Goal: Register for event/course

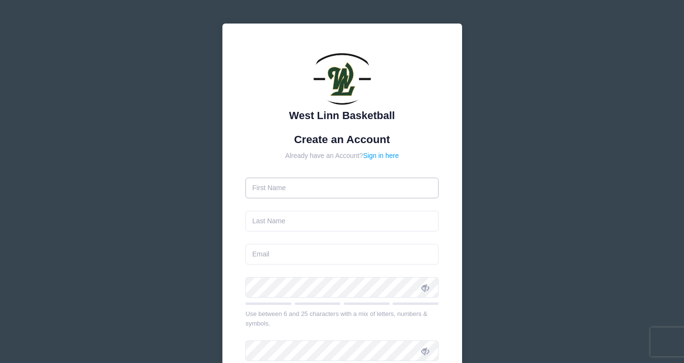
click at [305, 193] on input "text" at bounding box center [342, 187] width 193 height 21
type input "Fam"
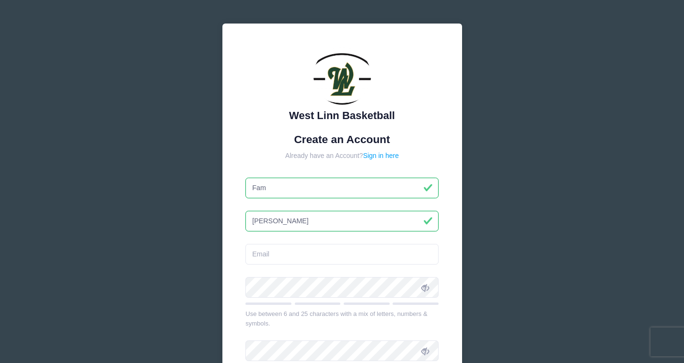
type input "[PERSON_NAME]"
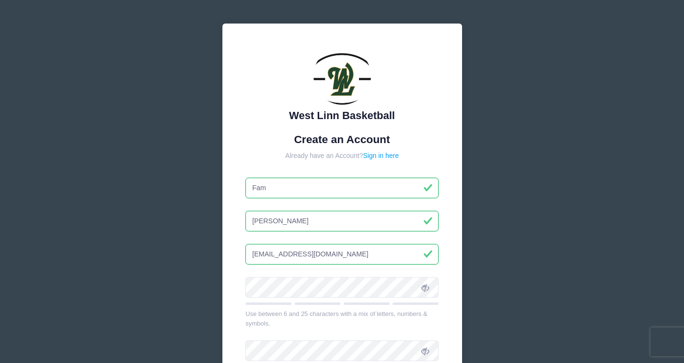
type input "[EMAIL_ADDRESS][DOMAIN_NAME]"
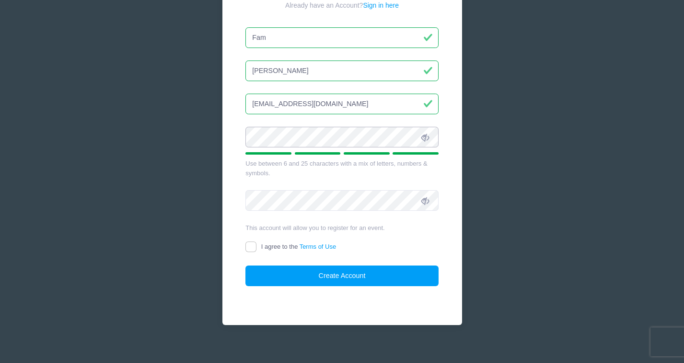
scroll to position [151, 0]
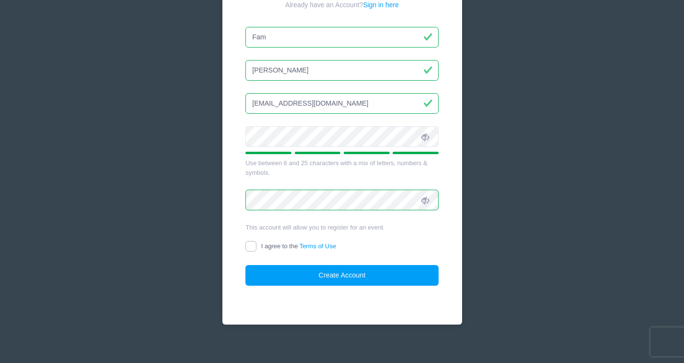
click at [248, 244] on input "I agree to the Terms of Use" at bounding box center [251, 246] width 11 height 11
checkbox input "true"
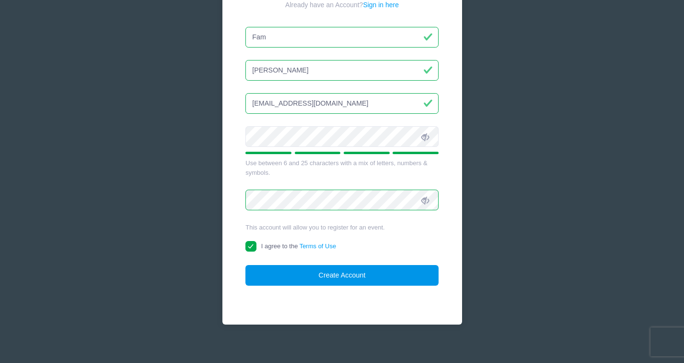
click at [353, 277] on button "Create Account" at bounding box center [342, 275] width 193 height 21
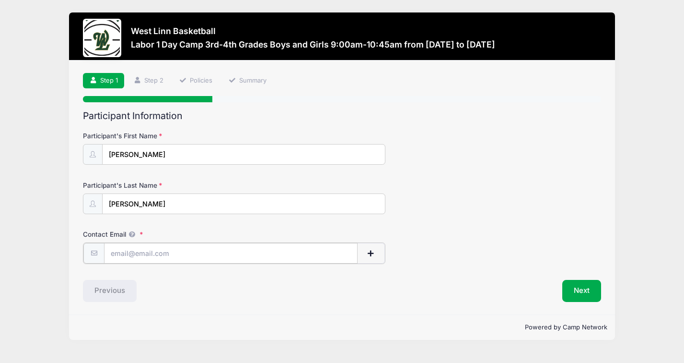
click at [170, 254] on input "Contact Email" at bounding box center [230, 253] width 253 height 21
type input "fwmoulton@gmail.com"
click at [377, 253] on button "button" at bounding box center [371, 253] width 28 height 21
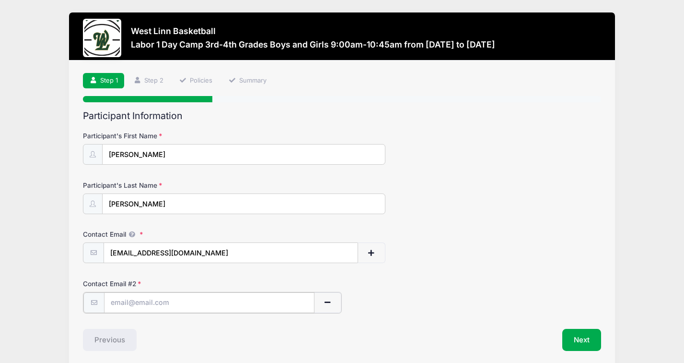
click at [233, 302] on input "text" at bounding box center [209, 302] width 210 height 21
type input "gregmoulton23@gmail.com"
click at [446, 303] on div "Contact Email # 2 gregmoulton23@gmail.com" at bounding box center [342, 296] width 518 height 34
click at [585, 343] on button "Next" at bounding box center [582, 339] width 39 height 22
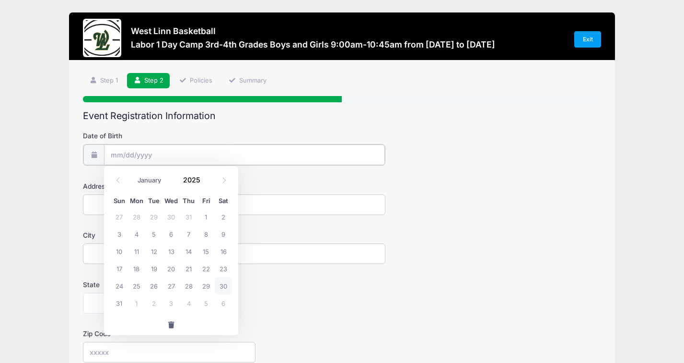
click at [134, 158] on input "Date of Birth" at bounding box center [244, 154] width 281 height 21
click at [152, 180] on select "January February March April May June July August September October November De…" at bounding box center [154, 180] width 43 height 12
select select "9"
click at [194, 178] on input "2025" at bounding box center [193, 180] width 31 height 14
click at [206, 183] on span at bounding box center [206, 183] width 7 height 7
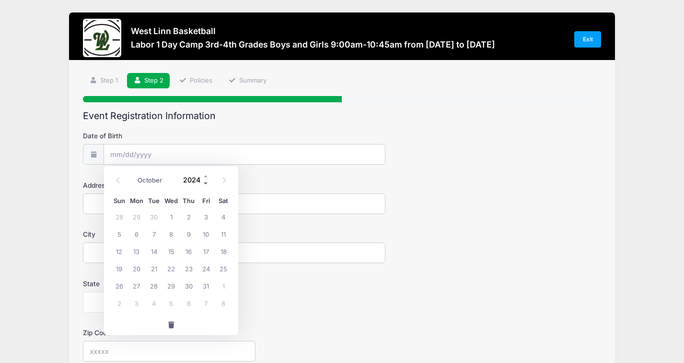
click at [206, 183] on span at bounding box center [206, 183] width 7 height 7
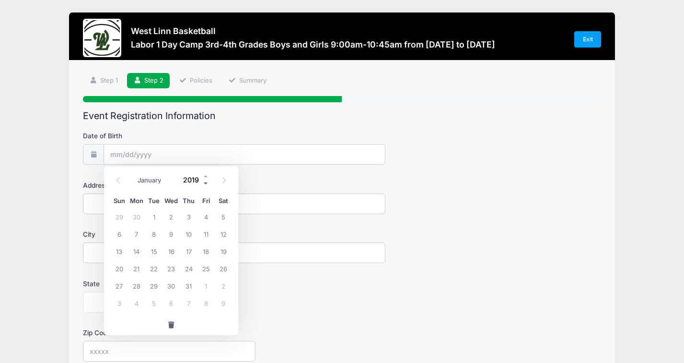
click at [206, 183] on span at bounding box center [206, 183] width 7 height 7
type input "2016"
click at [173, 250] on span "12" at bounding box center [171, 250] width 17 height 17
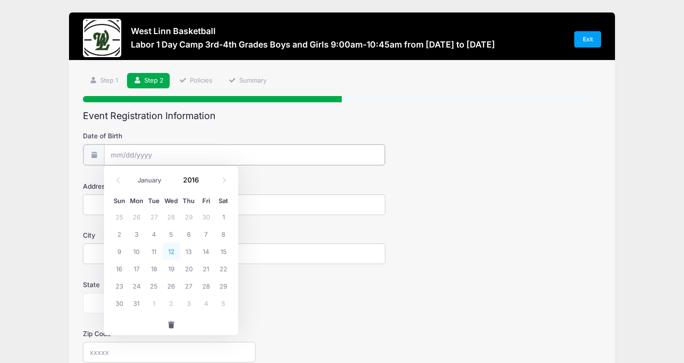
type input "10/12/2016"
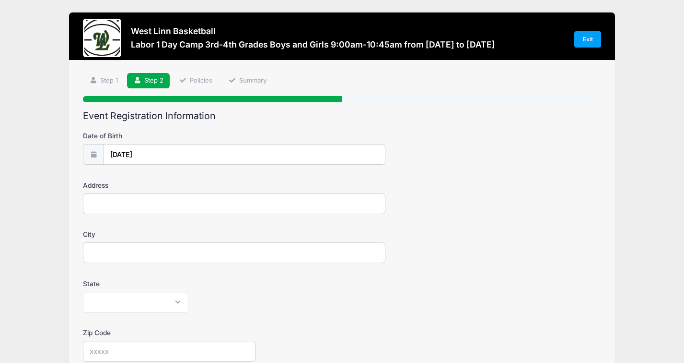
click at [140, 202] on input "Address" at bounding box center [234, 203] width 302 height 21
type input "20580 Noble Lane"
type input "West Linn"
select select "OR"
type input "97068"
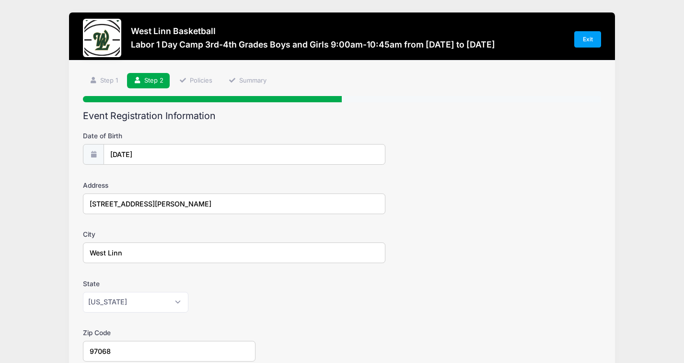
type input "(503) 888-4476"
type input "fam@vantagehomebuilders.com"
click at [481, 246] on div "City West Linn" at bounding box center [342, 246] width 518 height 34
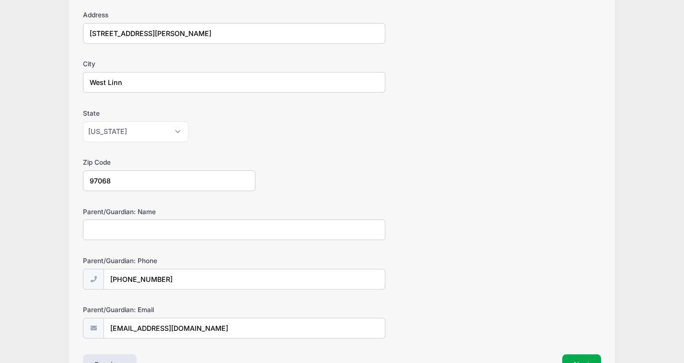
scroll to position [171, 0]
click at [190, 227] on input "Parent/Guardian: Name" at bounding box center [234, 228] width 302 height 21
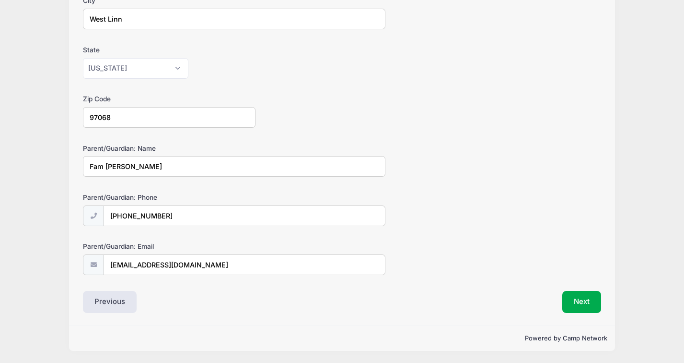
type input "Fam Moulton"
click at [223, 262] on input "fam@vantagehomebuilders.com" at bounding box center [244, 265] width 281 height 21
type input "fwmoulton@gmail.com"
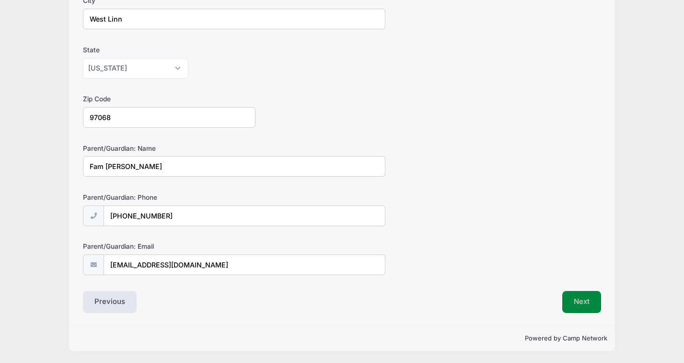
click at [582, 309] on button "Next" at bounding box center [582, 302] width 39 height 22
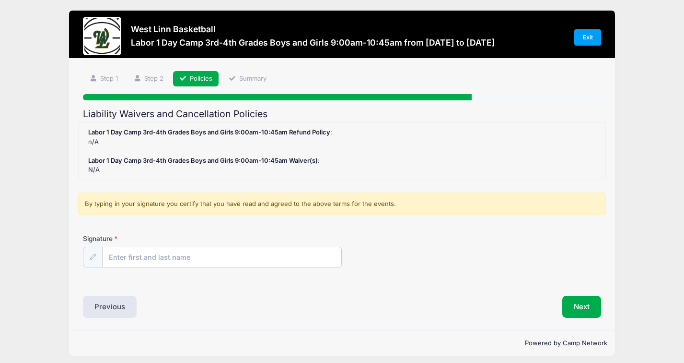
scroll to position [0, 0]
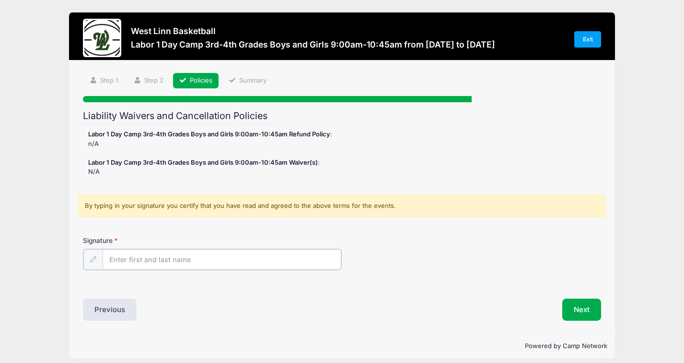
click at [166, 264] on input "Signature" at bounding box center [222, 259] width 239 height 21
type input "a"
type input "Fam Moulton"
click at [202, 237] on label "Signature" at bounding box center [147, 240] width 129 height 10
click at [202, 249] on input "Fam Moulton" at bounding box center [222, 259] width 239 height 21
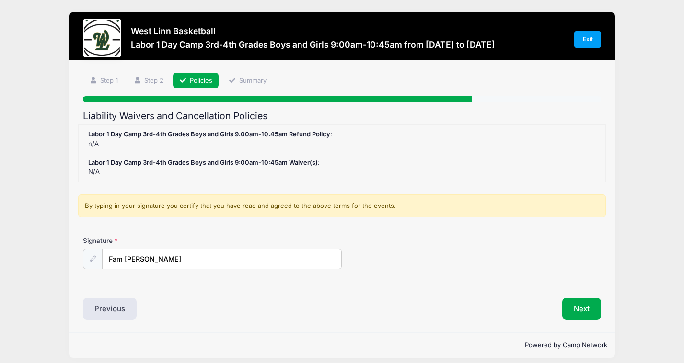
click at [444, 261] on div "Signature Fam Moulton" at bounding box center [342, 252] width 518 height 34
click at [585, 309] on button "Next" at bounding box center [582, 308] width 39 height 22
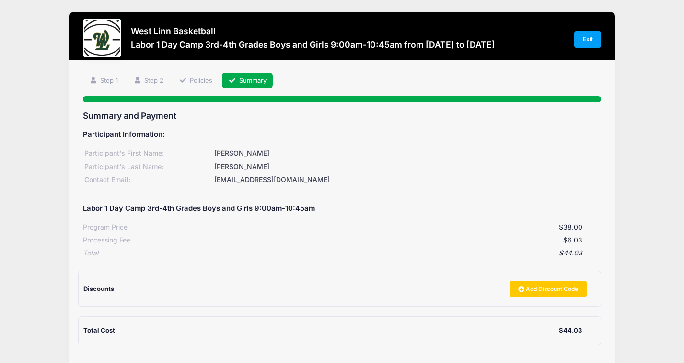
scroll to position [92, 0]
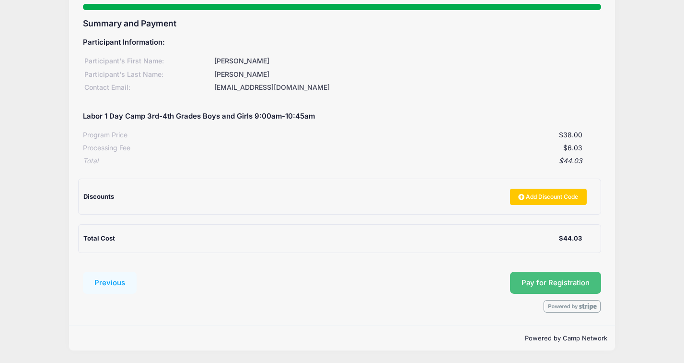
click at [583, 281] on span "Pay for Registration" at bounding box center [556, 282] width 68 height 9
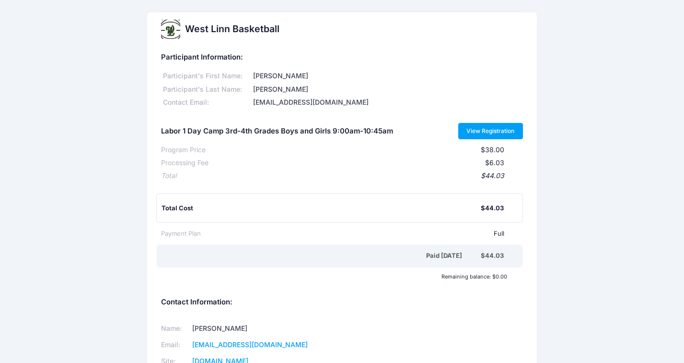
click at [496, 124] on link "View Registration" at bounding box center [490, 131] width 65 height 16
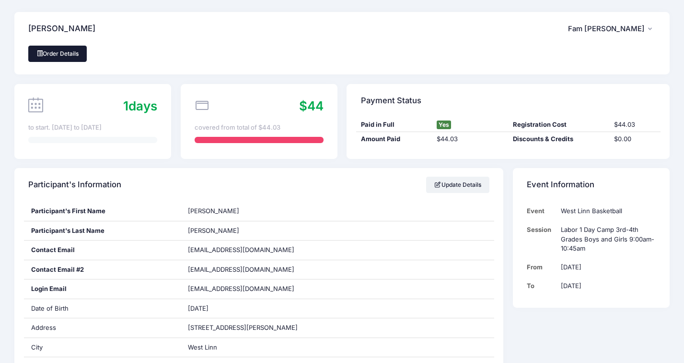
click at [70, 50] on link "Order Details" at bounding box center [57, 54] width 59 height 16
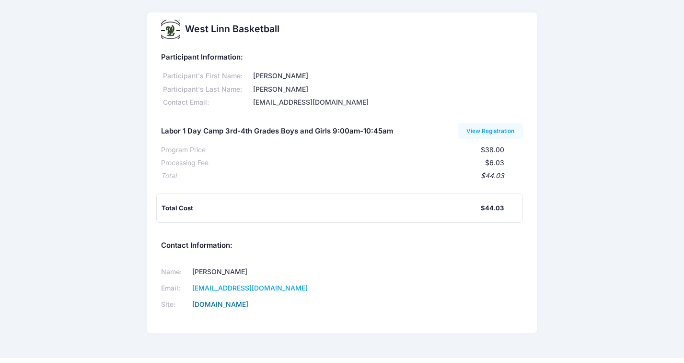
click at [248, 305] on link "www.westlinnselectbasketball.org" at bounding box center [220, 304] width 56 height 8
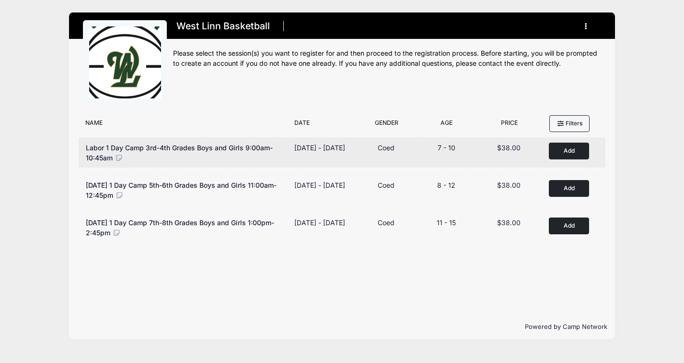
click at [148, 155] on div "Labor 1 Day Camp 3rd-4th Grades Boys and Girls 9:00am-10:45am" at bounding box center [185, 152] width 199 height 20
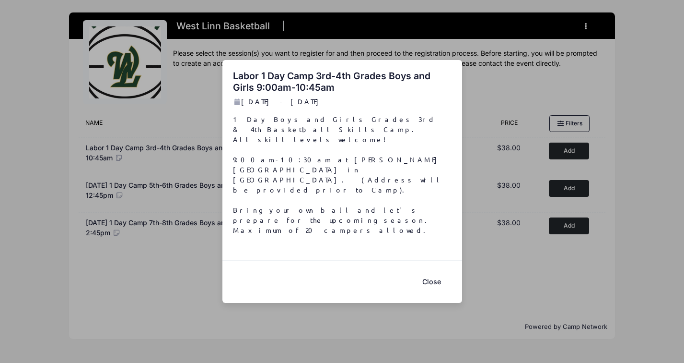
click at [432, 271] on button "Close" at bounding box center [432, 281] width 38 height 21
